Goal: Entertainment & Leisure: Consume media (video, audio)

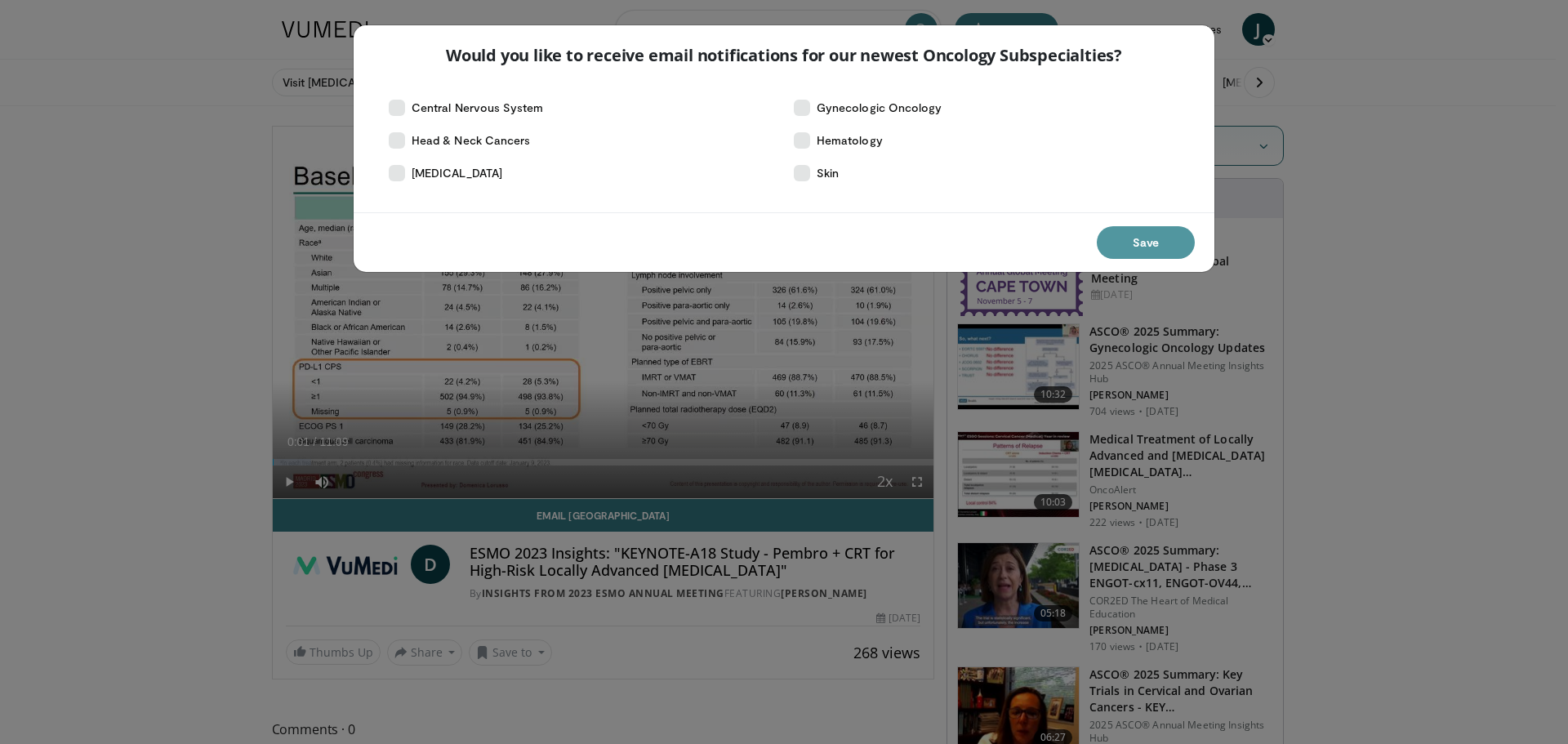
click at [1131, 240] on button "Save" at bounding box center [1145, 243] width 98 height 33
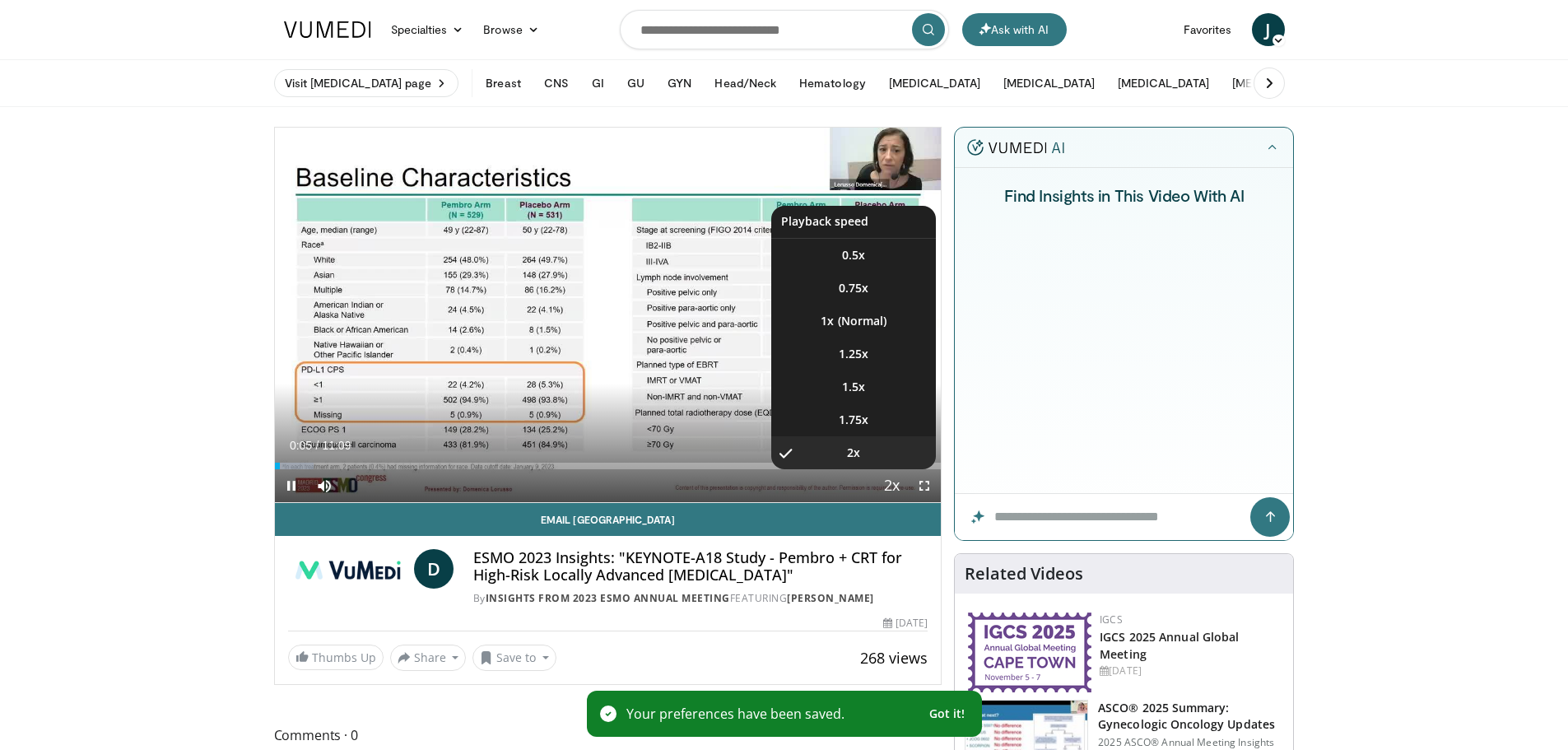
click at [883, 486] on span "Video Player" at bounding box center [891, 487] width 23 height 33
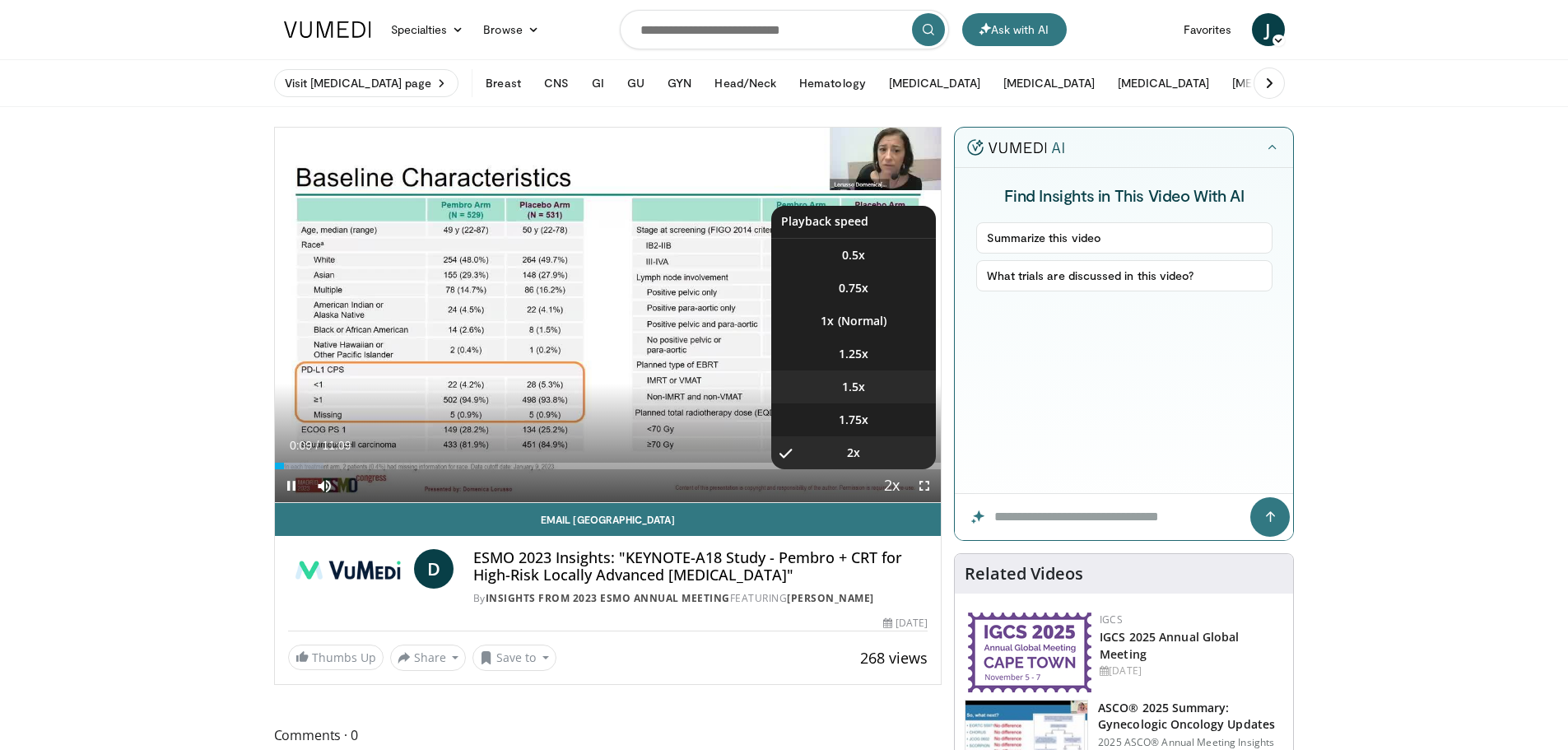
click at [864, 379] on span "1.5x" at bounding box center [853, 387] width 23 height 17
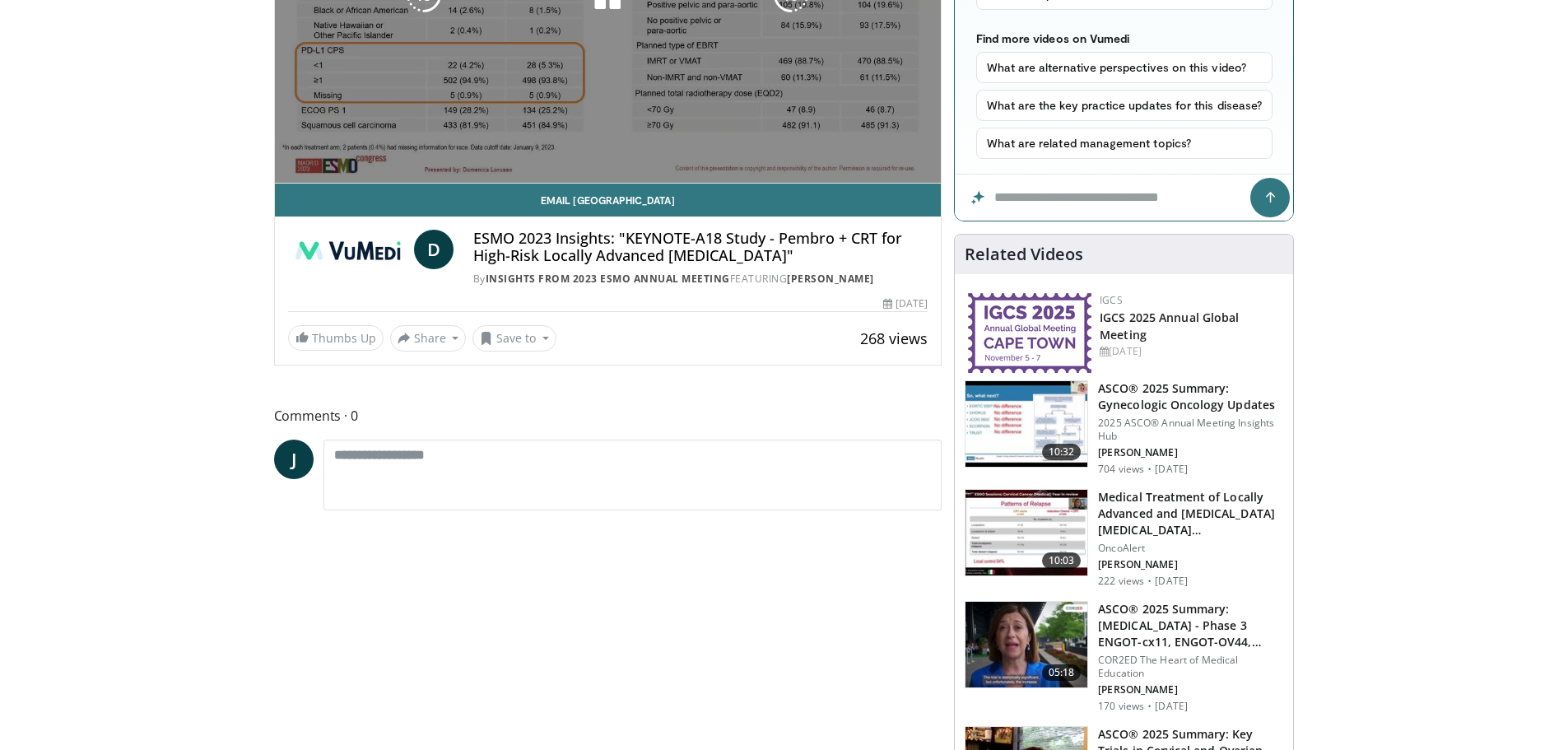
scroll to position [162, 0]
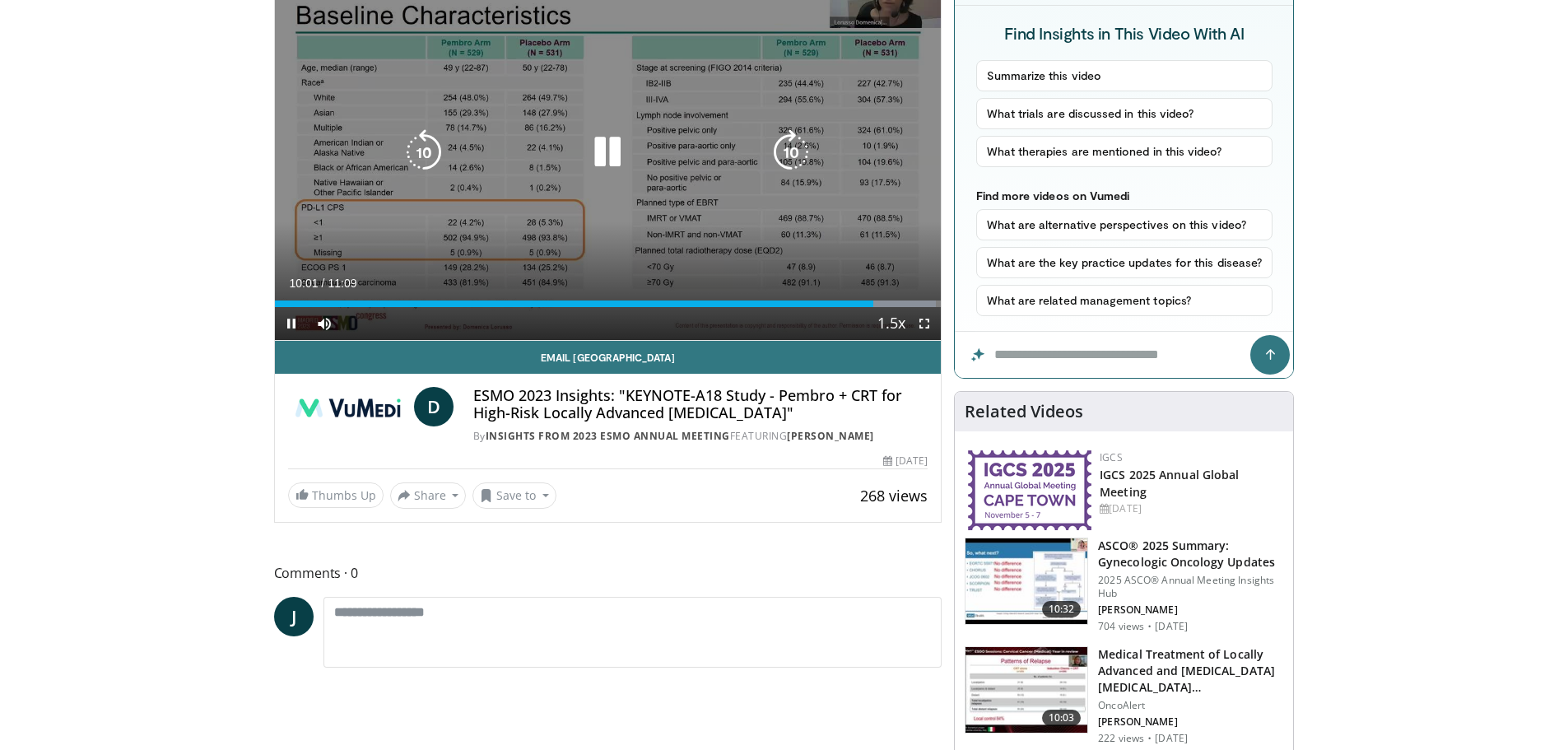
click at [604, 150] on icon "Video Player" at bounding box center [607, 152] width 46 height 46
click at [723, 140] on div "Video Player" at bounding box center [607, 153] width 400 height 33
click at [607, 152] on icon "Video Player" at bounding box center [607, 152] width 46 height 46
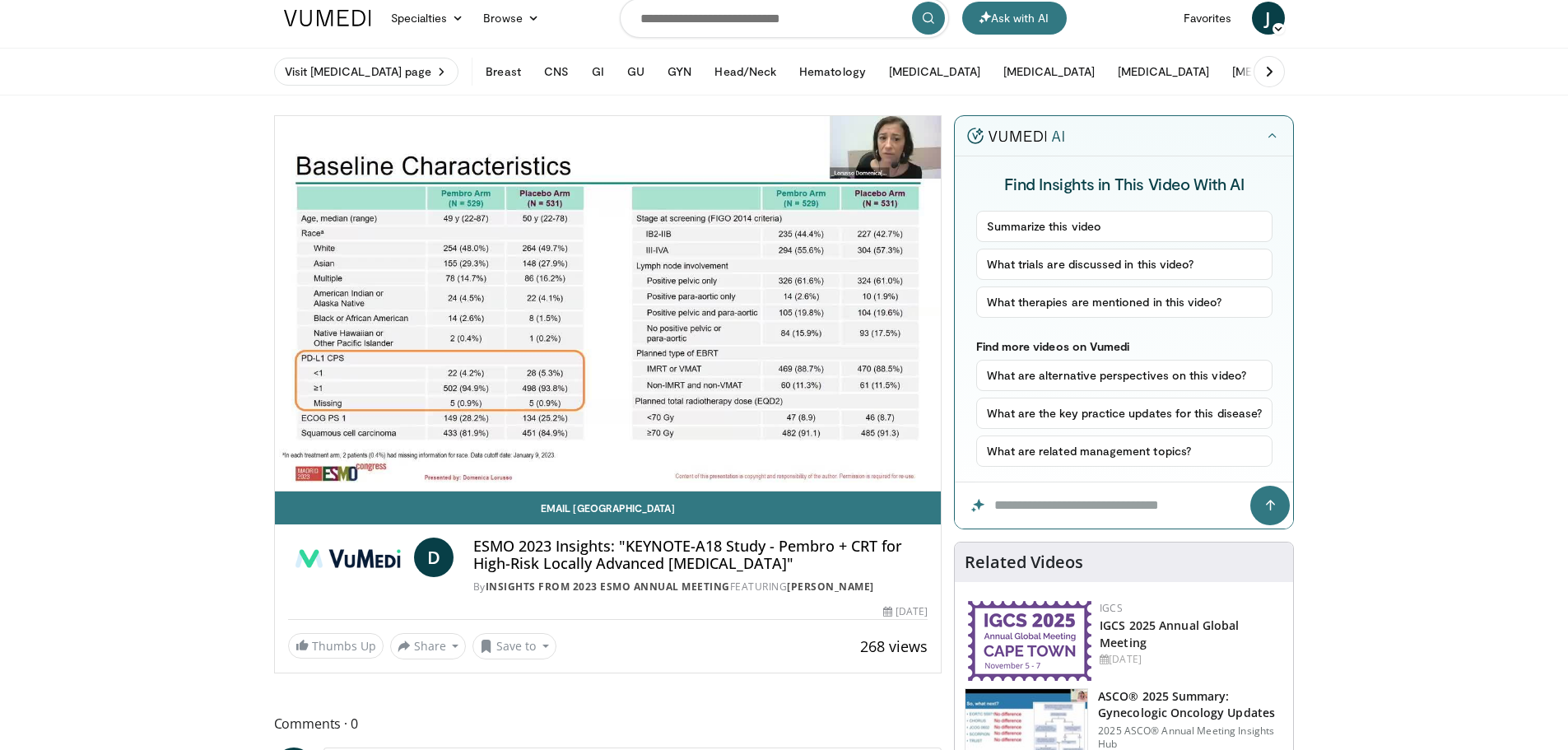
scroll to position [165, 0]
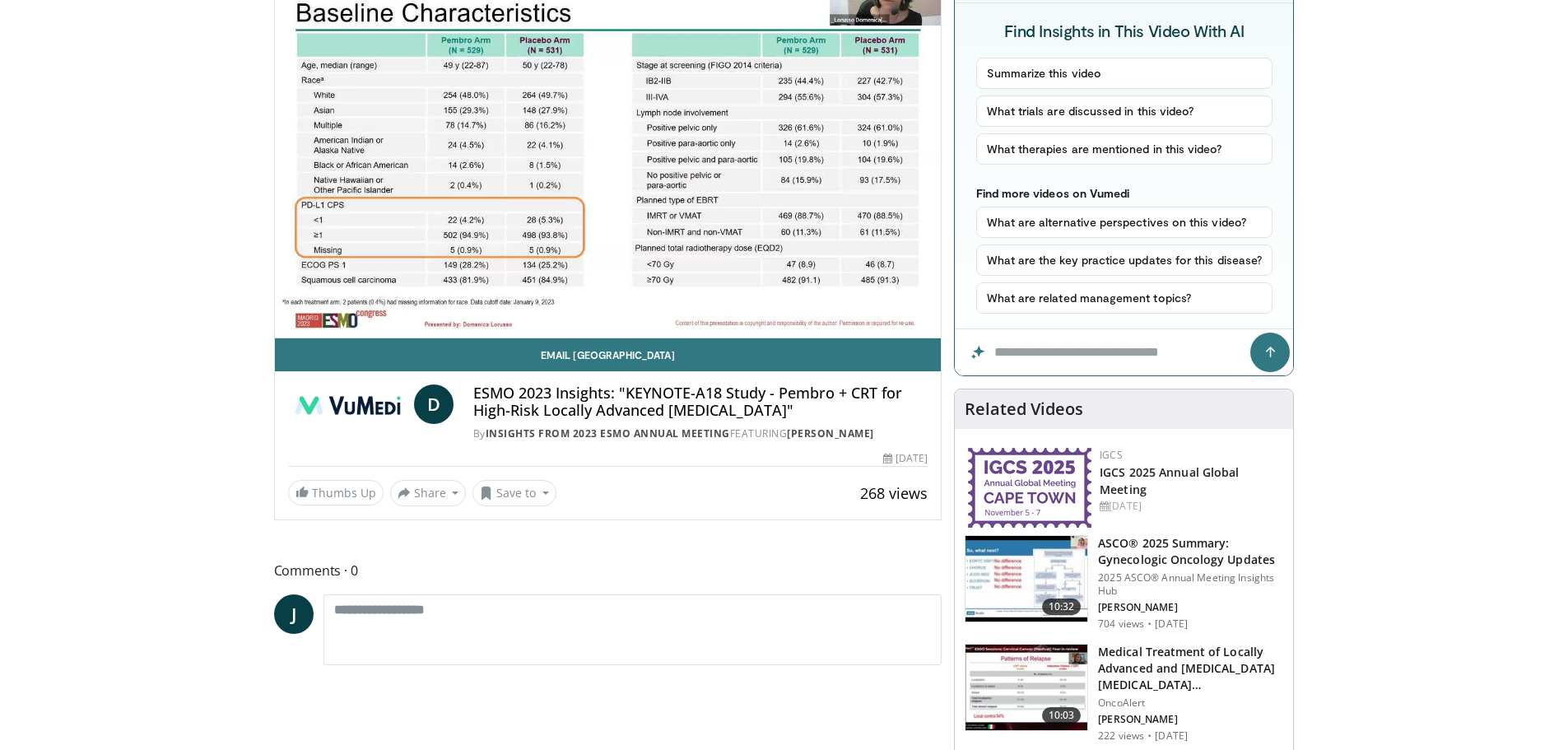
click at [1159, 553] on h3 "ASCO® 2025 Summary: Gynecologic Oncology Updates" at bounding box center [1191, 552] width 185 height 33
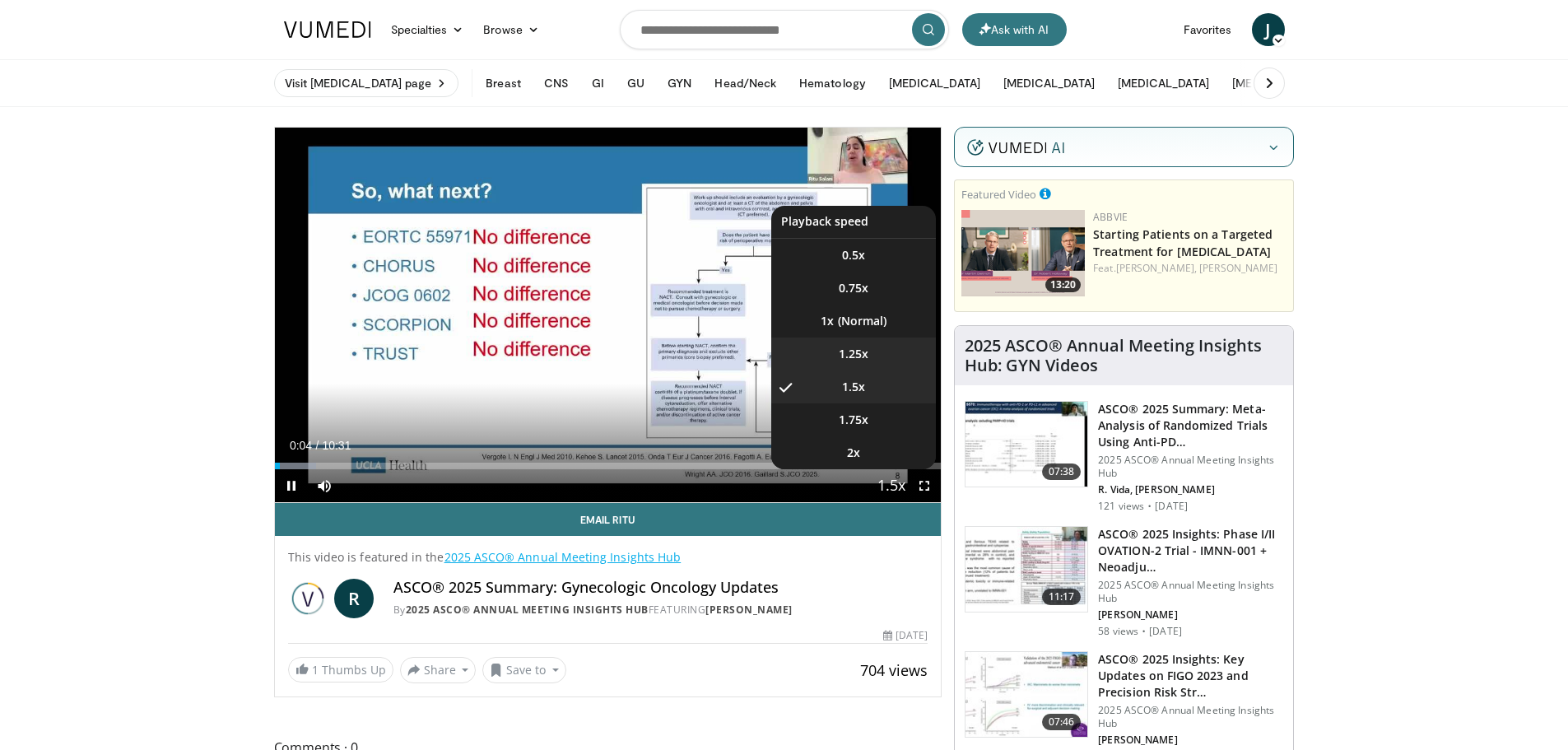
click at [905, 338] on li "1.25x" at bounding box center [853, 354] width 165 height 33
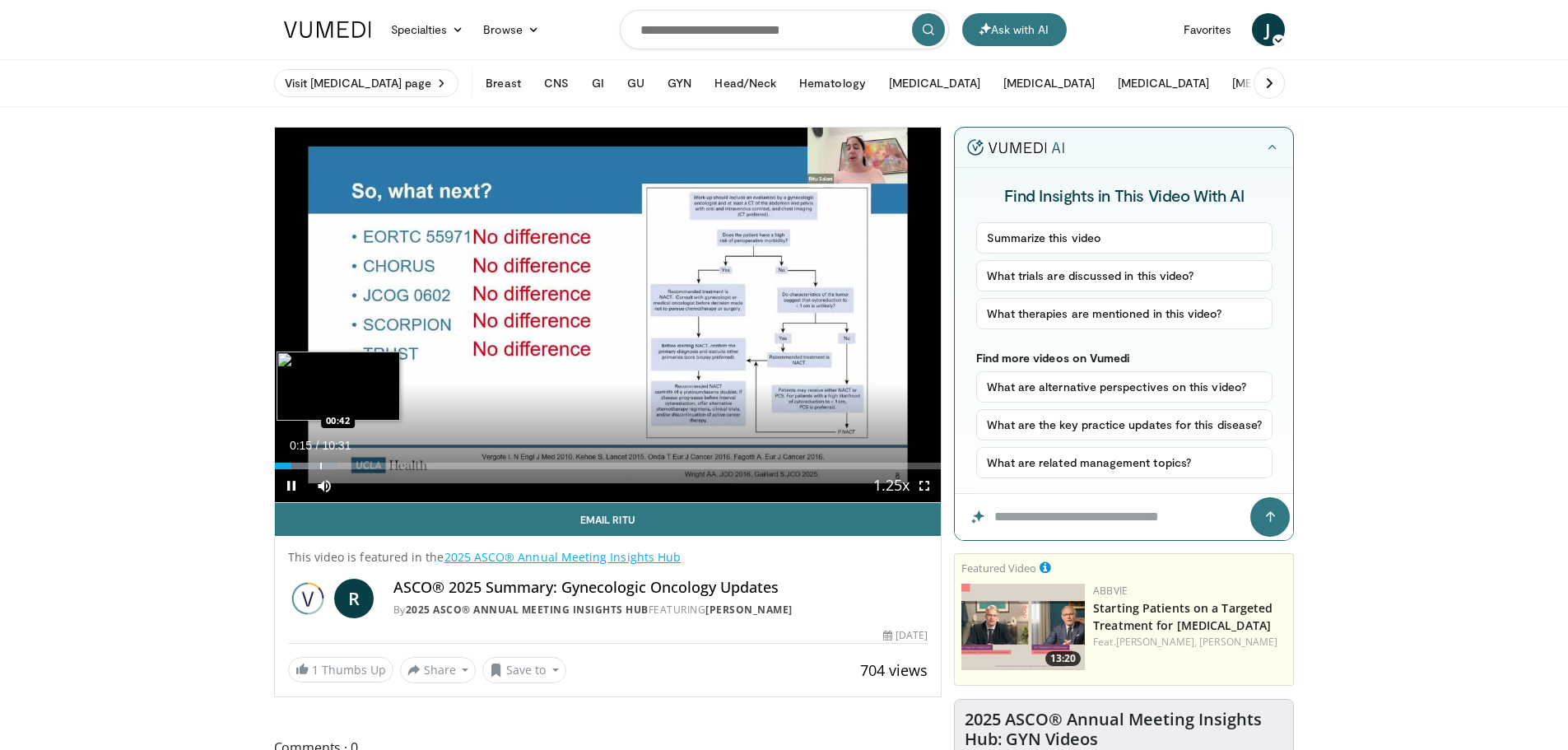
click at [319, 456] on div "Loaded : 9.50% 00:15 00:42" at bounding box center [608, 461] width 667 height 16
click at [382, 457] on div "Loaded : 14.26% 00:44 01:42" at bounding box center [608, 461] width 667 height 16
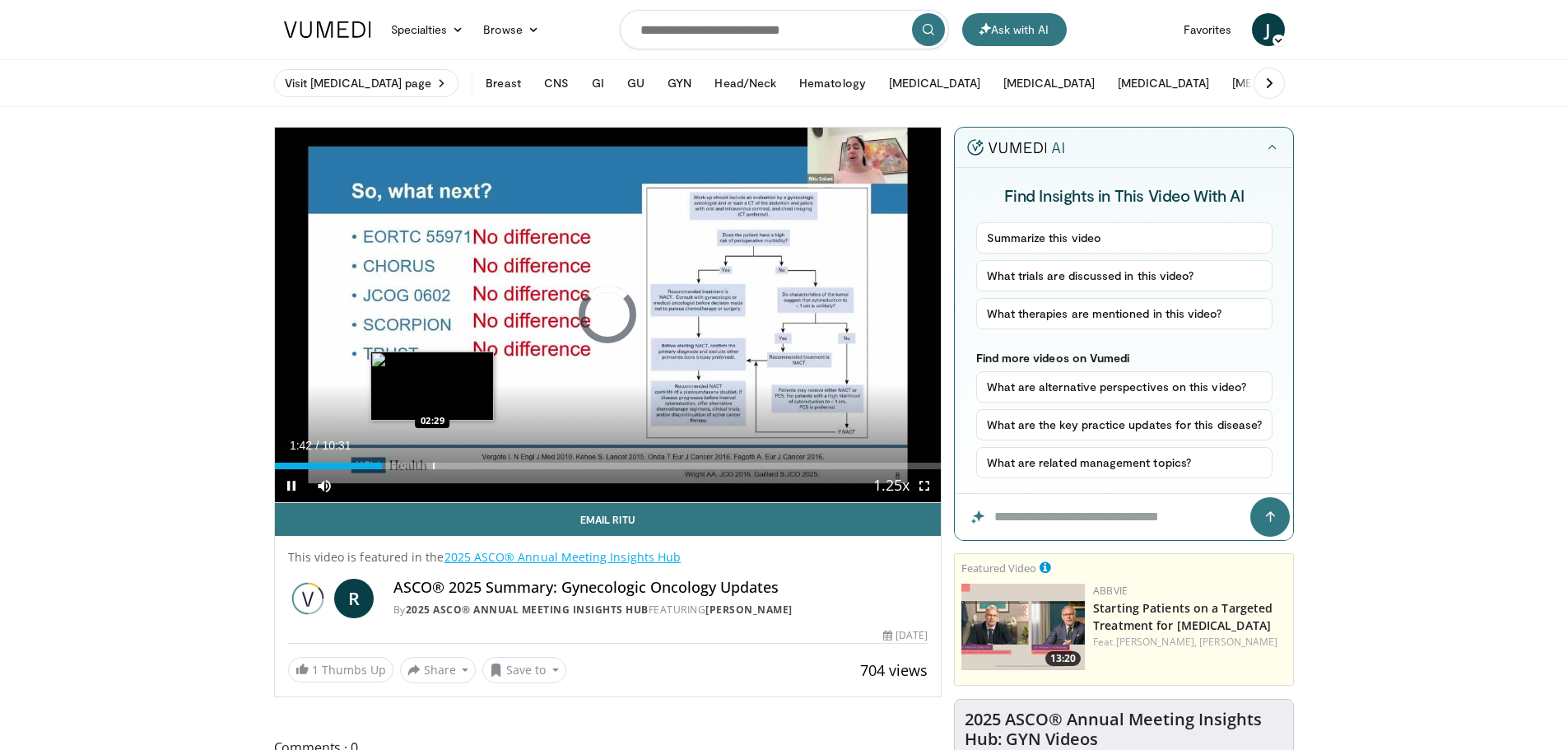
click at [432, 457] on div "Loaded : 0.00% 01:42 02:29" at bounding box center [608, 461] width 667 height 16
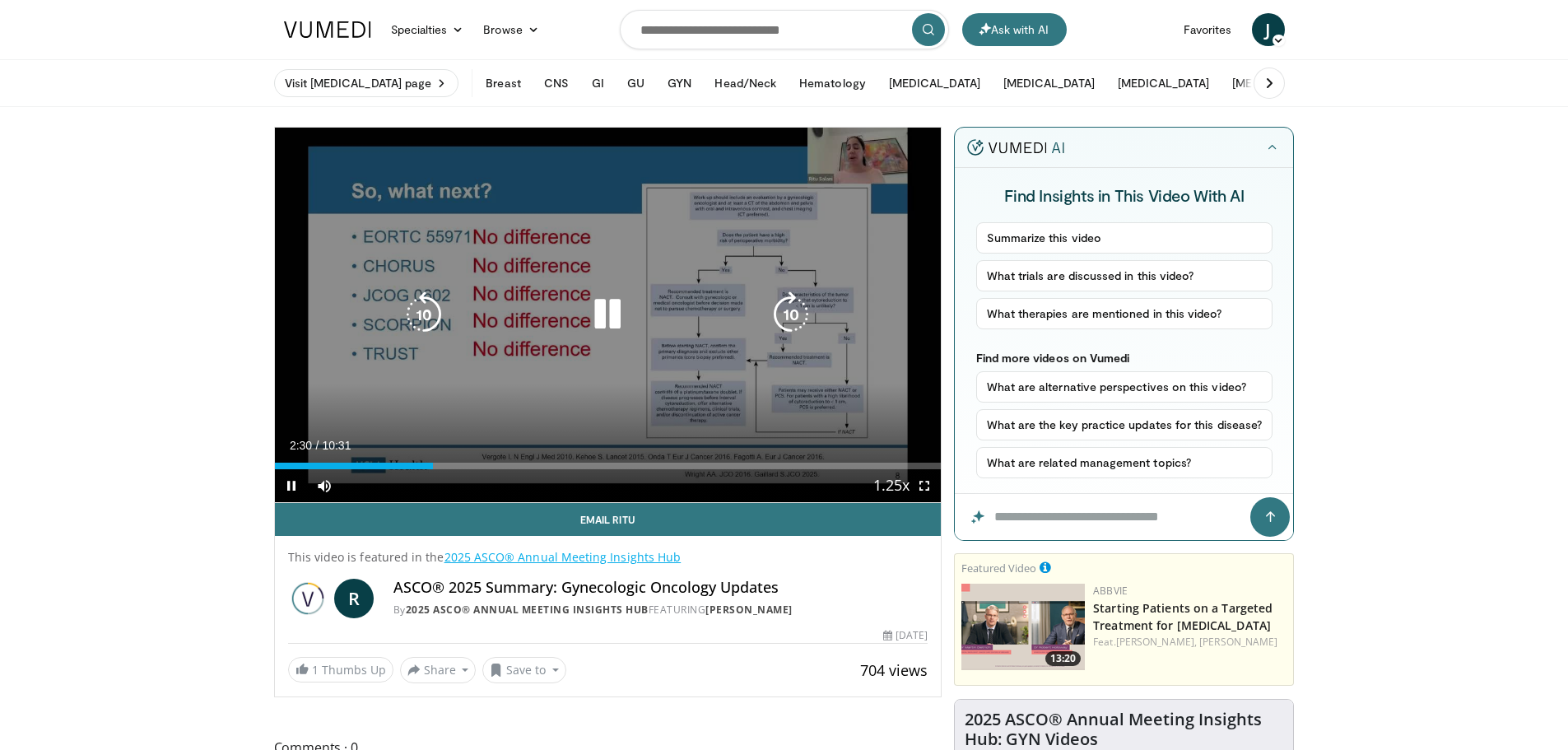
click at [484, 463] on div "Loaded : 23.76% 02:30 02:29" at bounding box center [608, 466] width 667 height 6
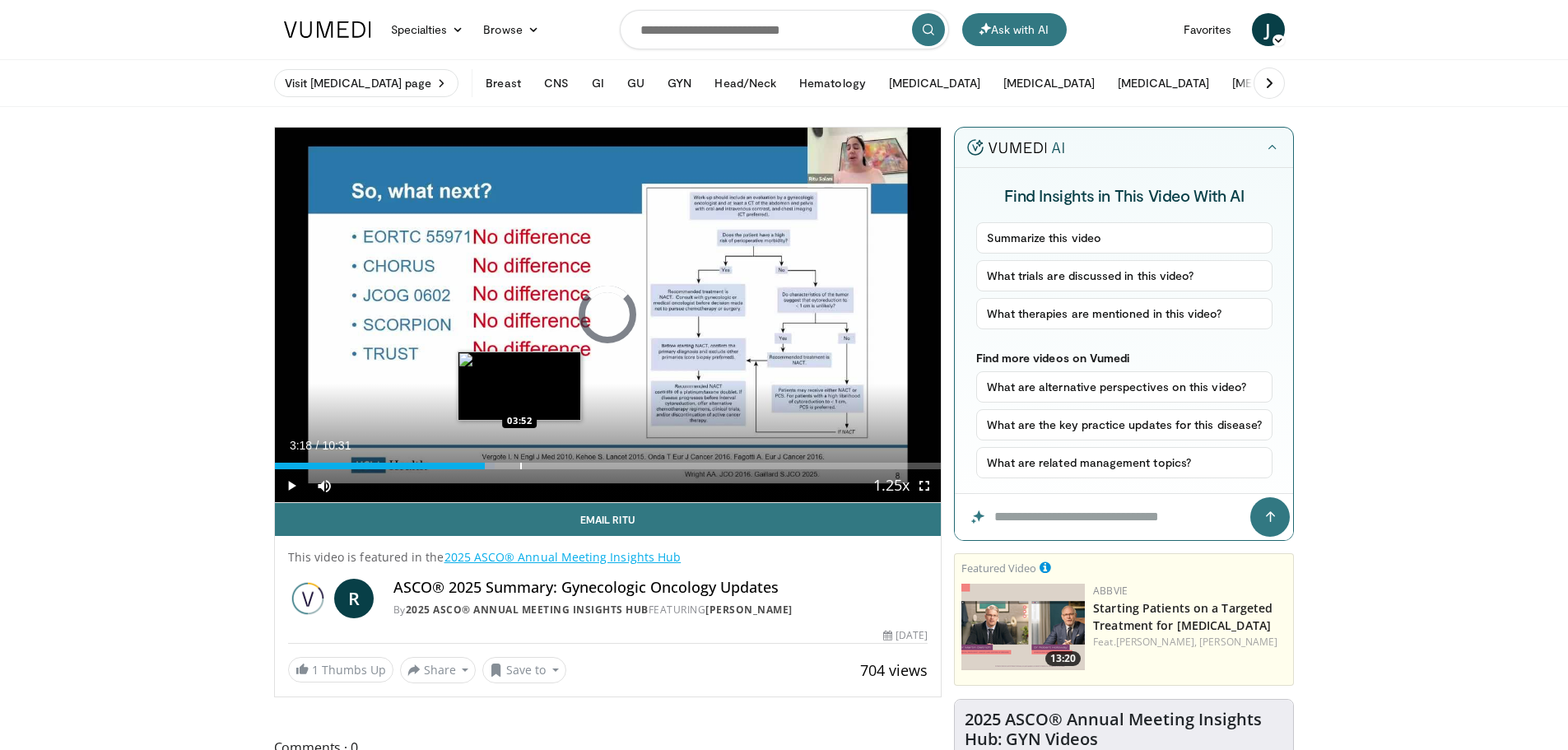
click at [520, 466] on div "Progress Bar" at bounding box center [521, 466] width 2 height 6
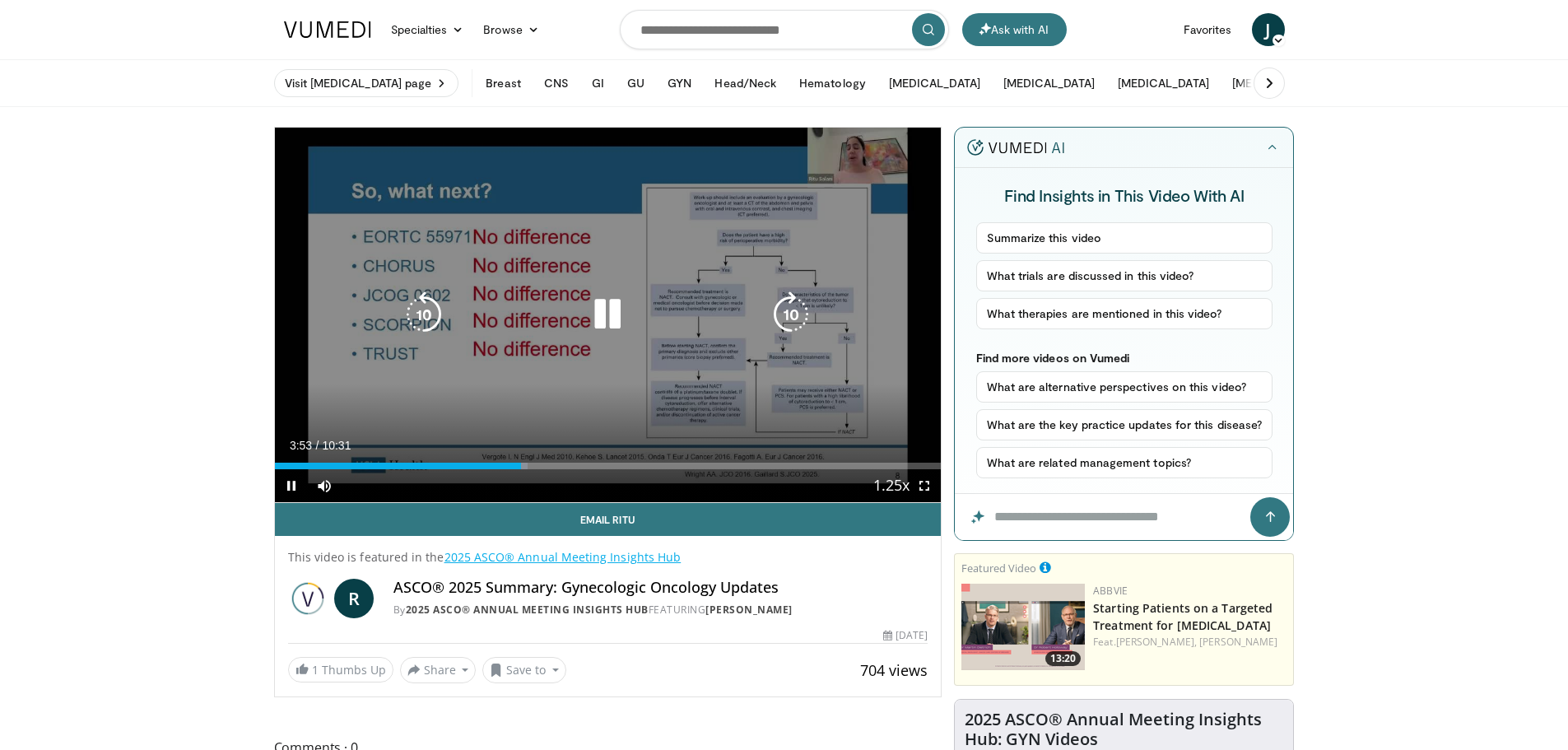
click at [575, 465] on div "Loaded : 38.02% 03:53 04:39" at bounding box center [608, 466] width 667 height 6
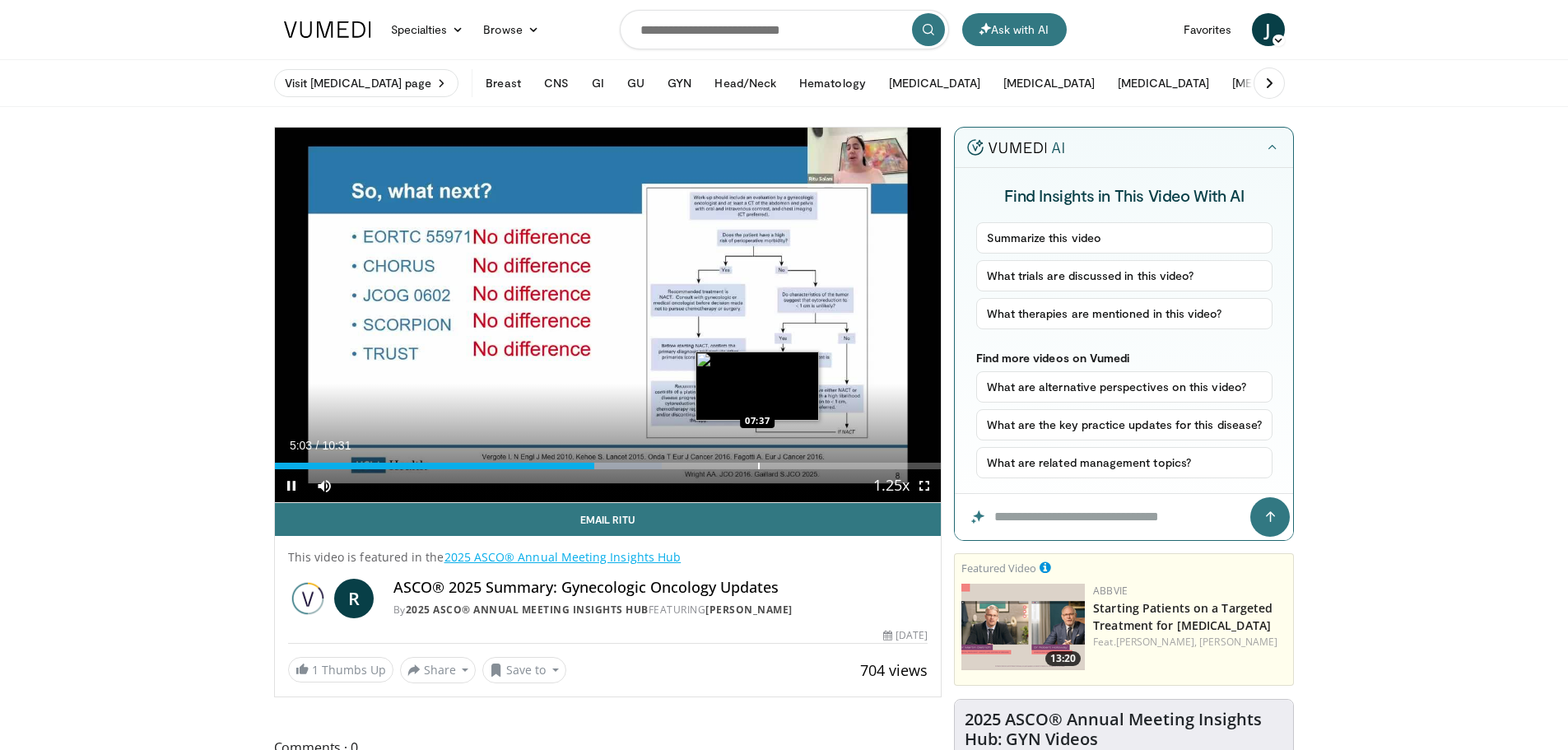
click at [757, 457] on div "Loaded : 58.14% 05:03 07:37" at bounding box center [608, 461] width 667 height 16
